Goal: Task Accomplishment & Management: Use online tool/utility

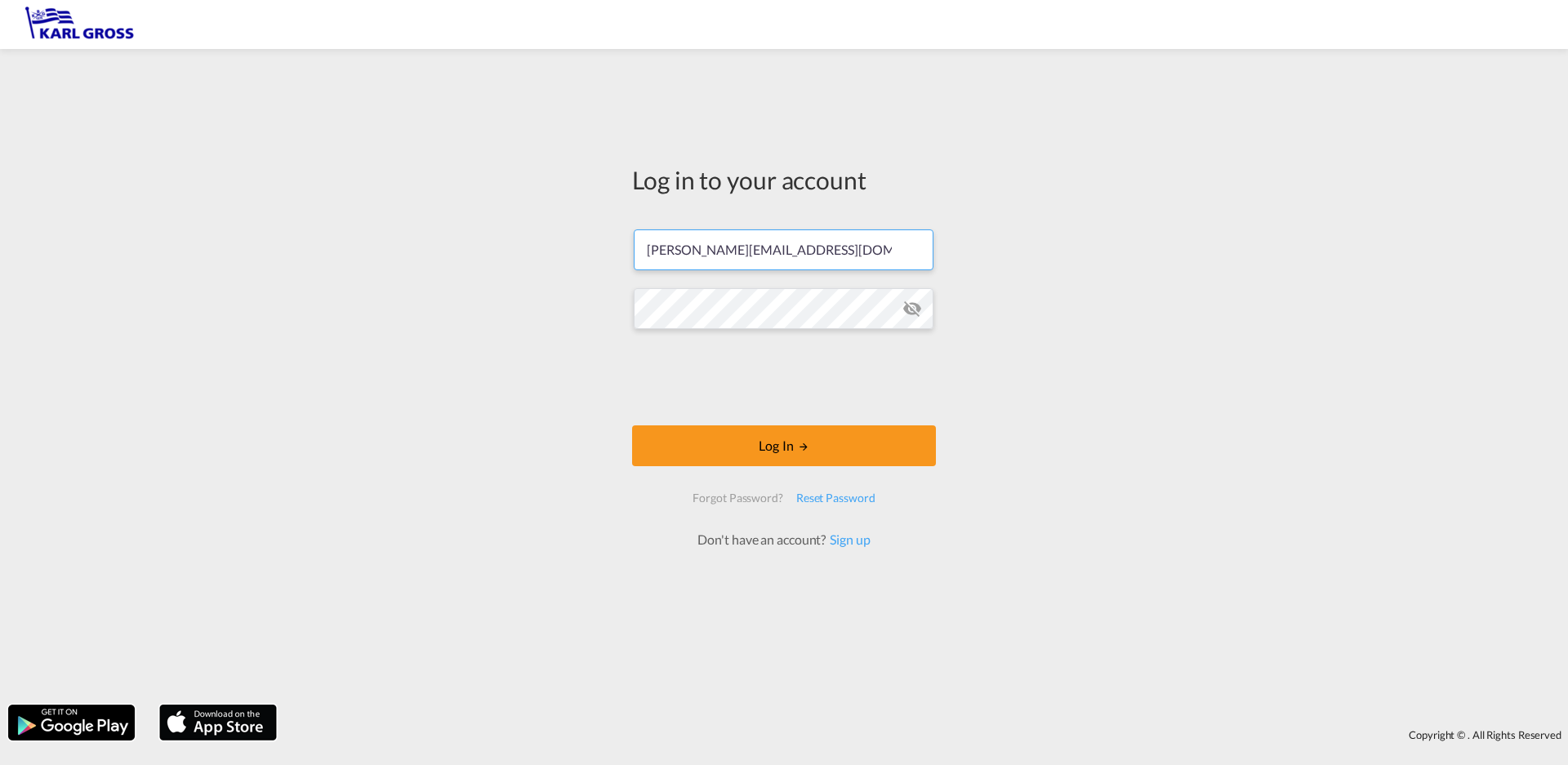
drag, startPoint x: 793, startPoint y: 248, endPoint x: 433, endPoint y: 224, distance: 360.8
click at [433, 224] on div "Log in to your account [PERSON_NAME][EMAIL_ADDRESS][DOMAIN_NAME] Log In Forgot …" at bounding box center [784, 377] width 1568 height 640
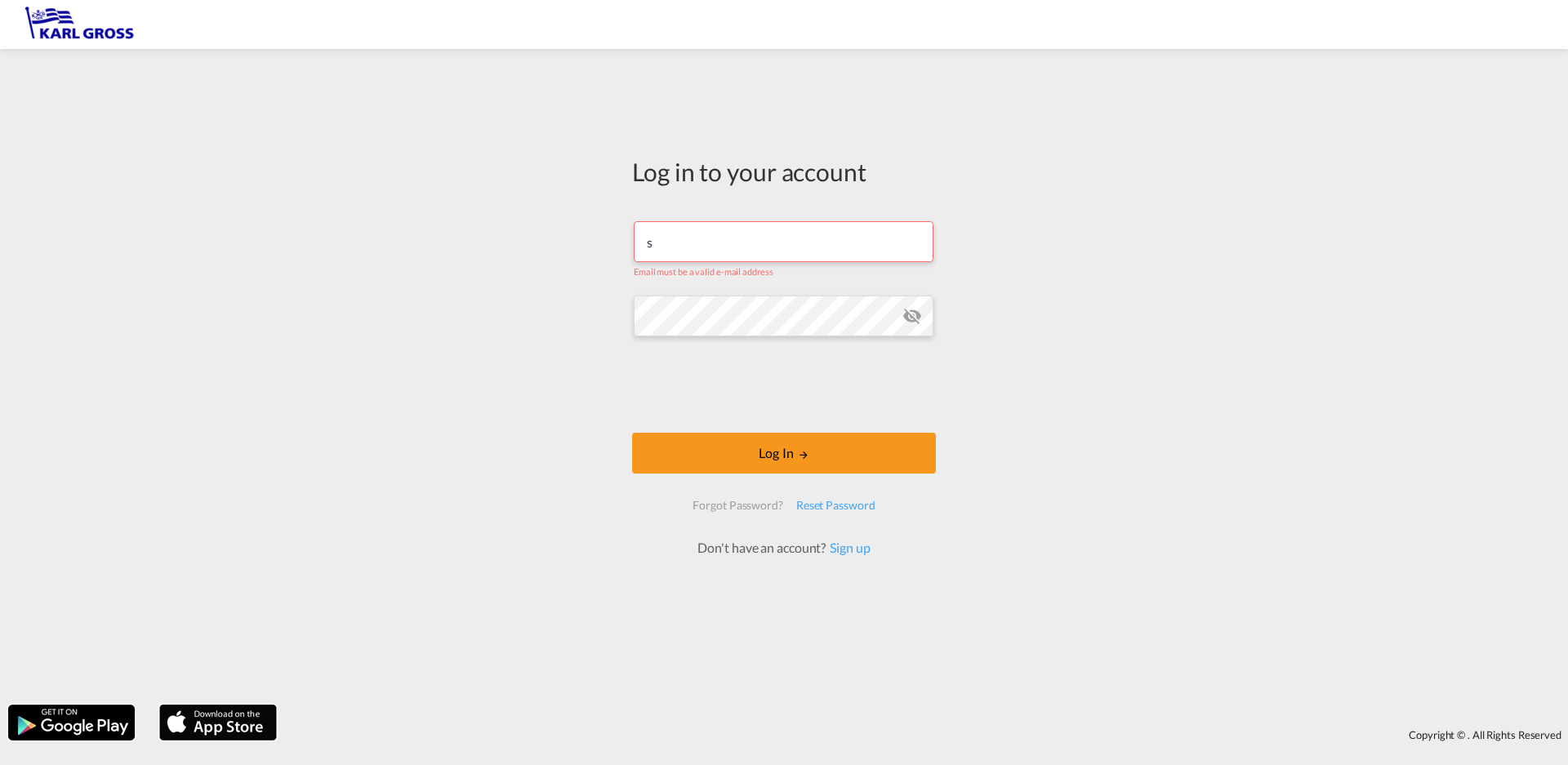
type input "[PERSON_NAME][EMAIL_ADDRESS][DOMAIN_NAME]"
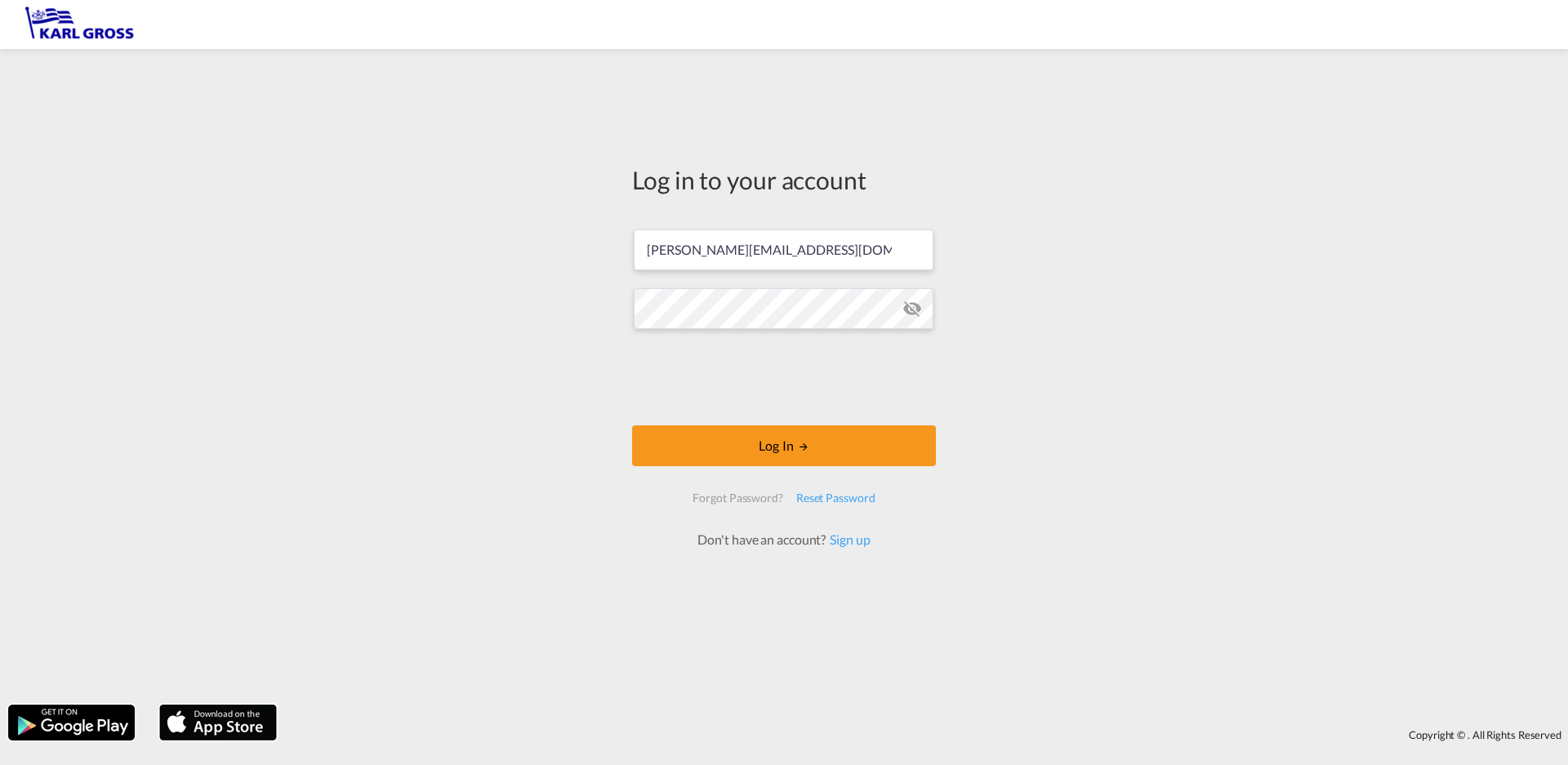
click at [917, 314] on md-icon "icon-eye-off" at bounding box center [912, 308] width 20 height 20
click at [547, 289] on div "Log in to your account [PERSON_NAME][EMAIL_ADDRESS][DOMAIN_NAME] Log In Forgot …" at bounding box center [784, 377] width 1568 height 640
click at [816, 440] on button "Log In" at bounding box center [784, 446] width 304 height 41
click at [917, 312] on md-icon "icon-eye-off" at bounding box center [912, 308] width 20 height 20
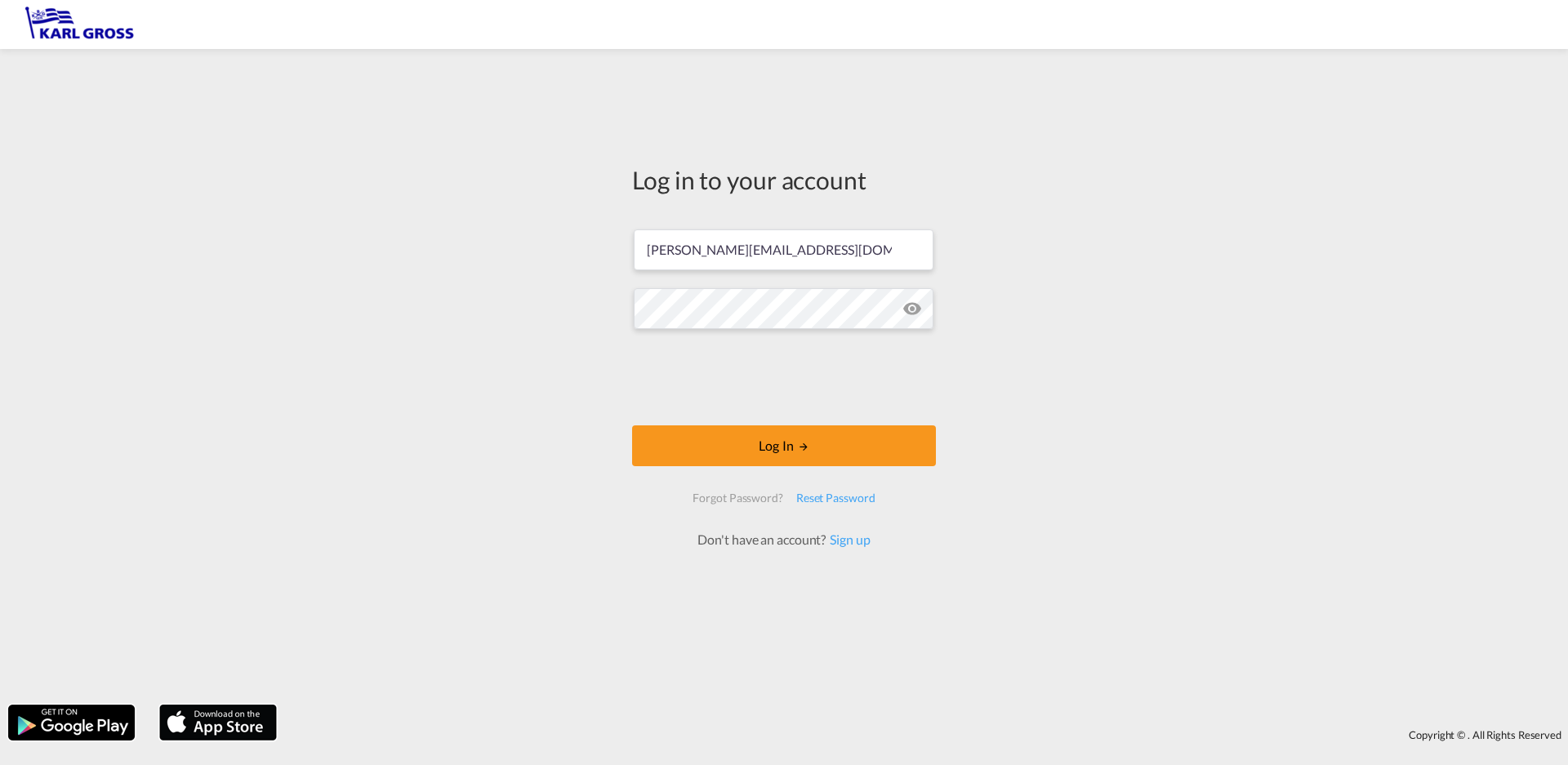
click at [917, 312] on md-icon "icon-eye-off" at bounding box center [912, 308] width 20 height 20
click at [802, 445] on md-icon "LOGIN" at bounding box center [803, 446] width 11 height 11
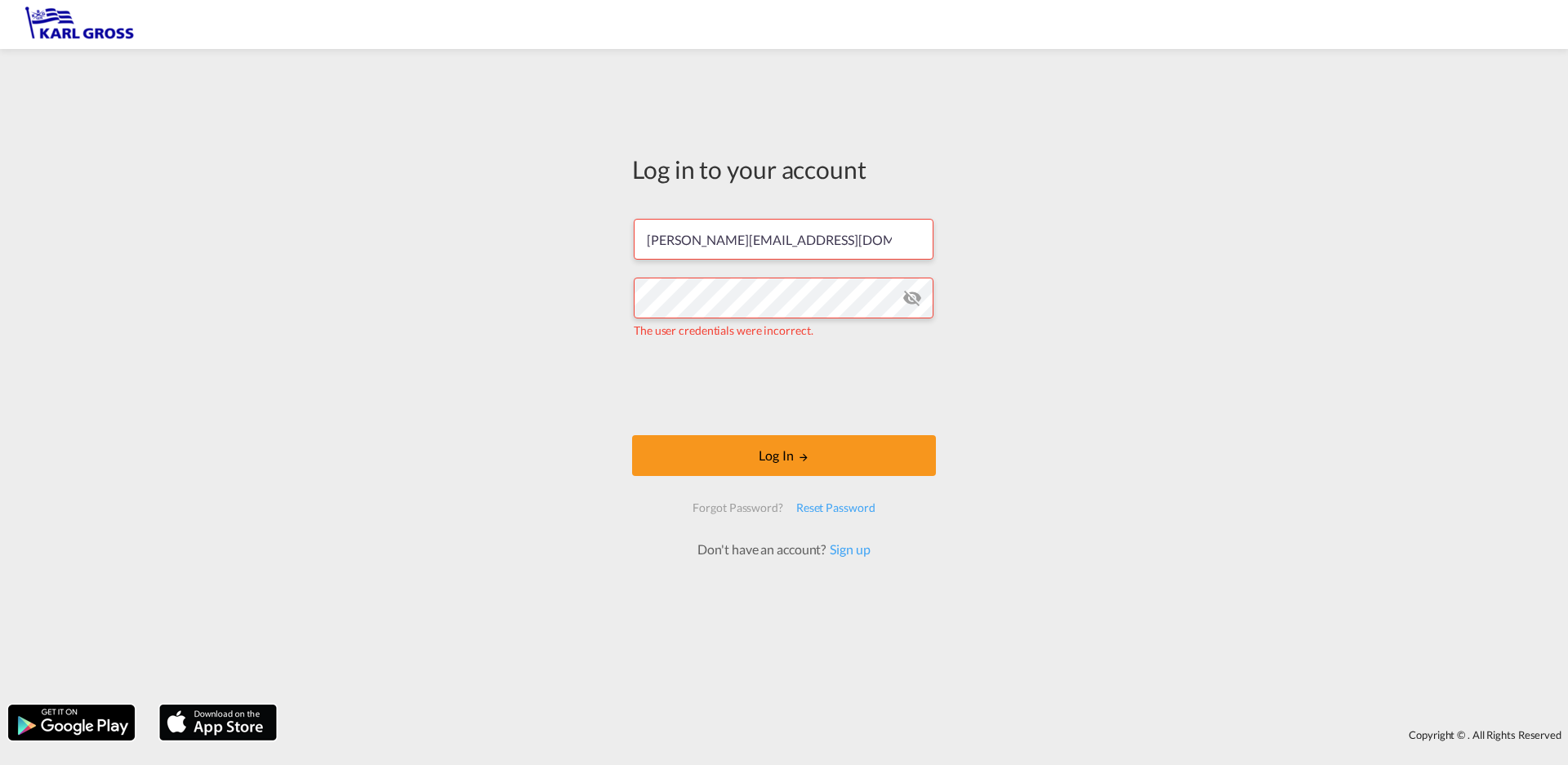
click at [916, 300] on md-icon "icon-eye-off" at bounding box center [912, 298] width 20 height 20
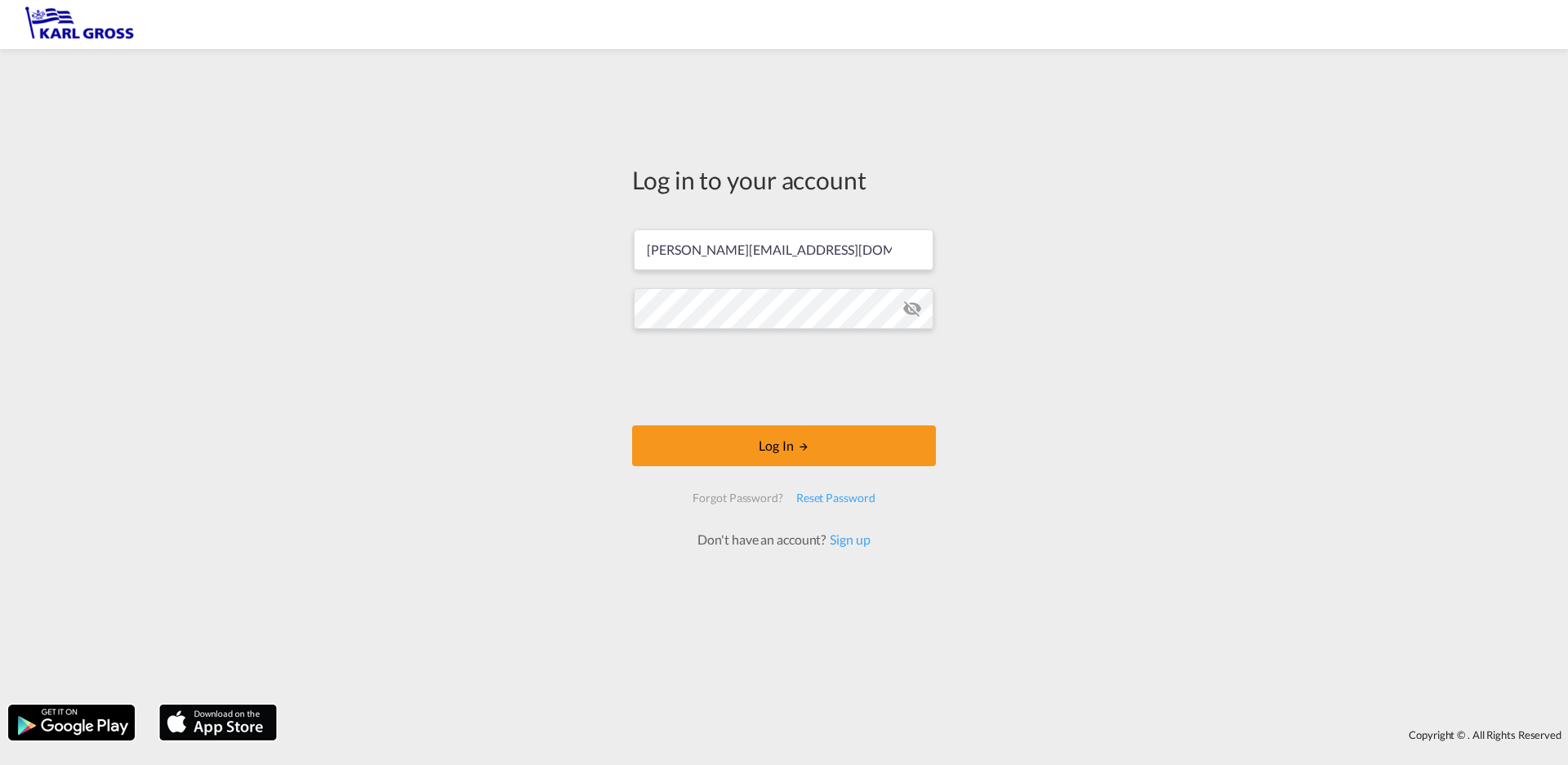
click at [915, 310] on md-icon "icon-eye-off" at bounding box center [912, 308] width 20 height 20
click at [754, 434] on button "Log In" at bounding box center [784, 446] width 304 height 41
